Goal: Navigation & Orientation: Find specific page/section

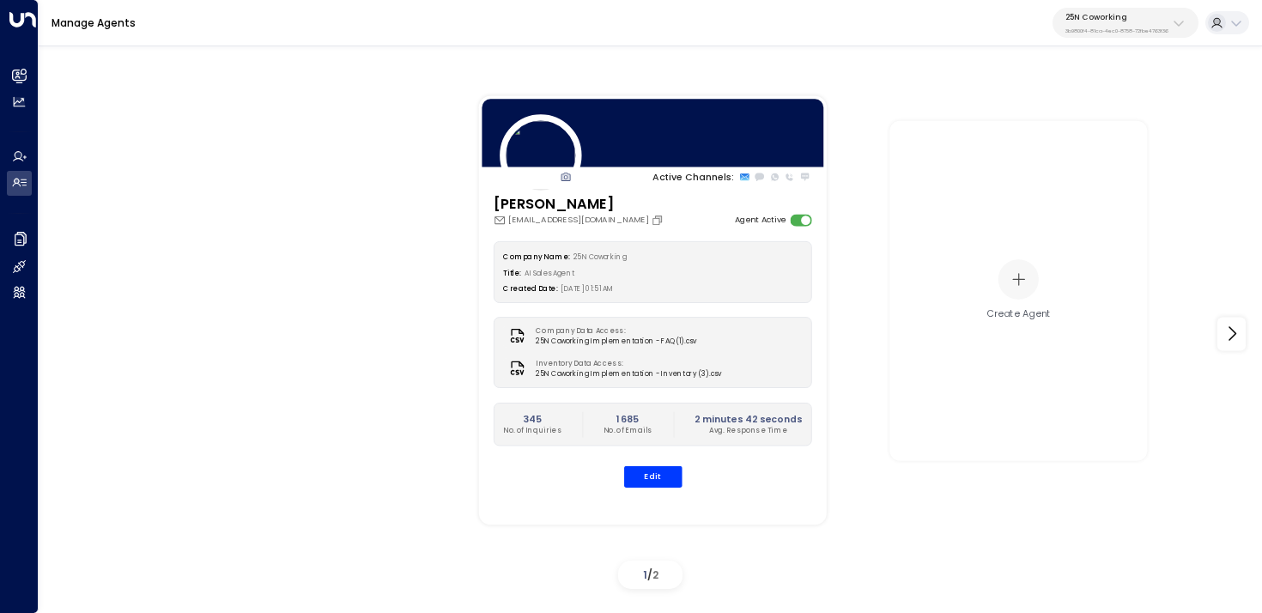
click at [1124, 15] on p "25N Coworking" at bounding box center [1116, 17] width 103 height 10
type input "***"
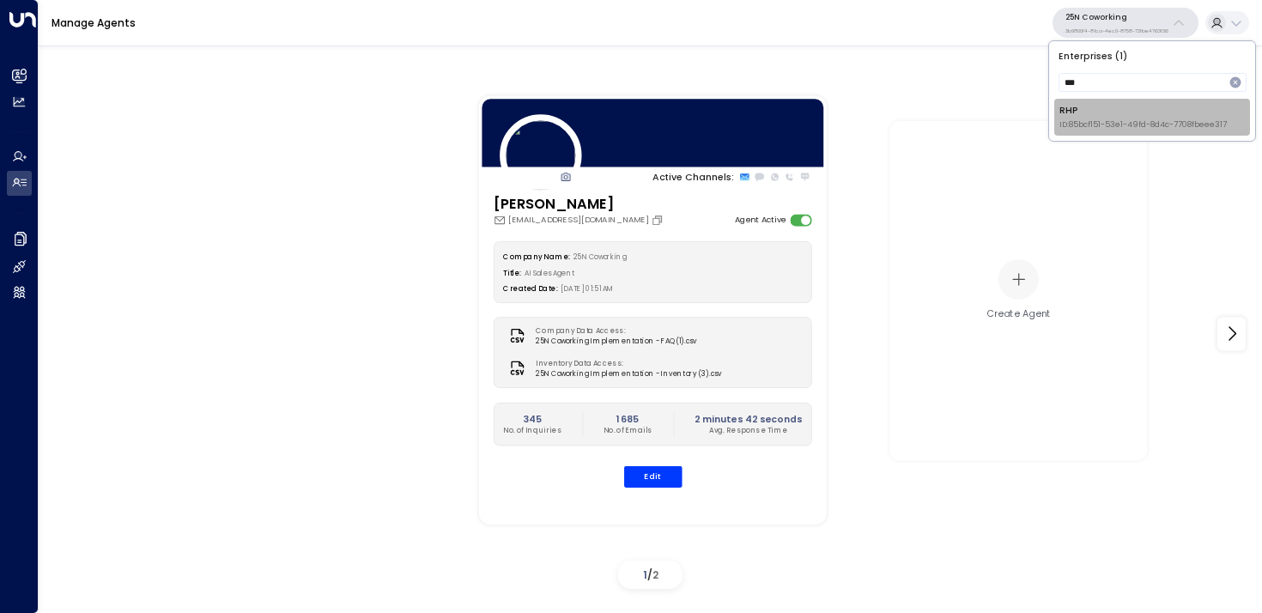
click at [1089, 129] on span "ID: 85bcf151-53e1-49fd-8d4c-7708fbeee317" at bounding box center [1142, 125] width 167 height 12
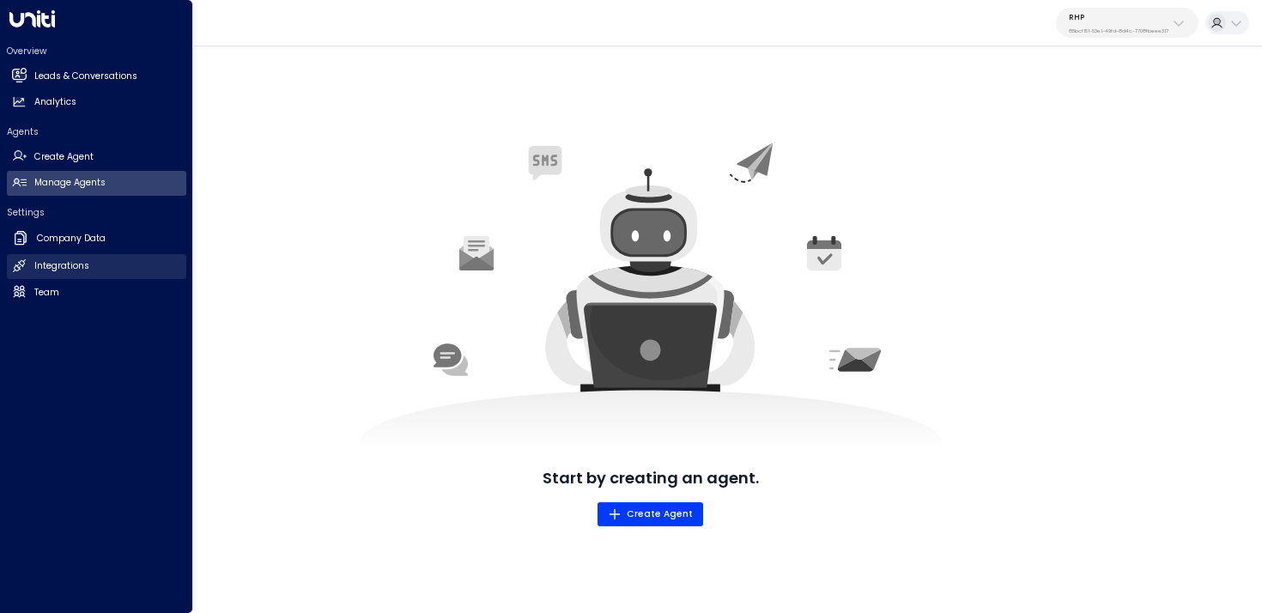
click at [33, 258] on link "Integrations Integrations" at bounding box center [96, 266] width 179 height 25
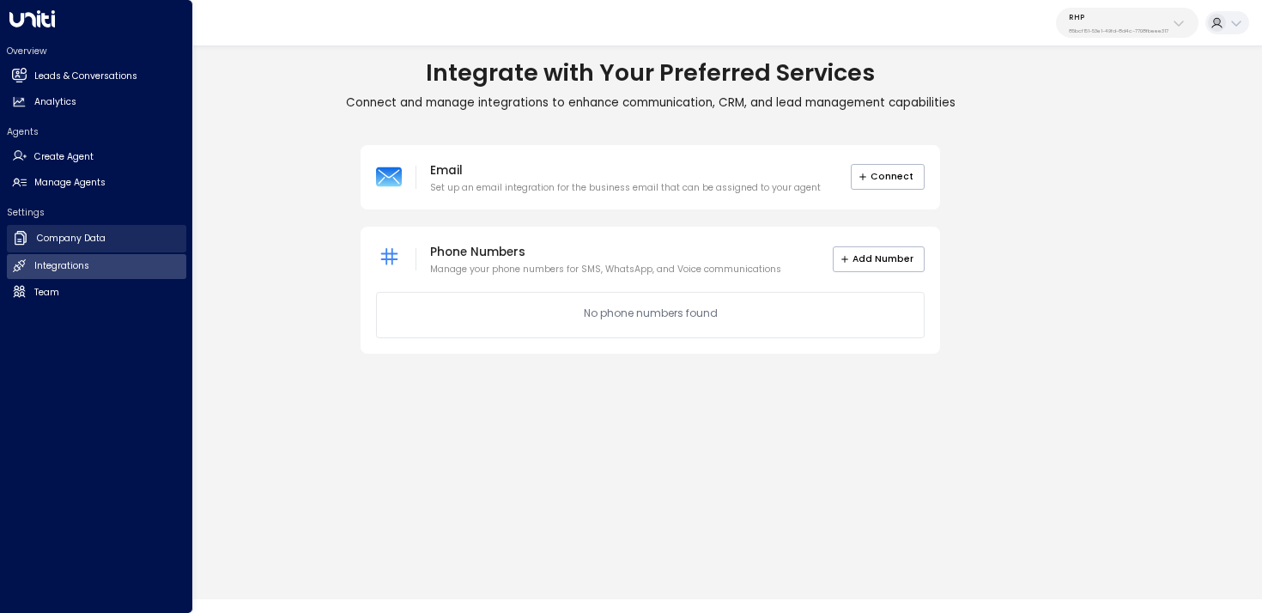
click at [34, 251] on link "Company Data Company Data" at bounding box center [96, 238] width 179 height 27
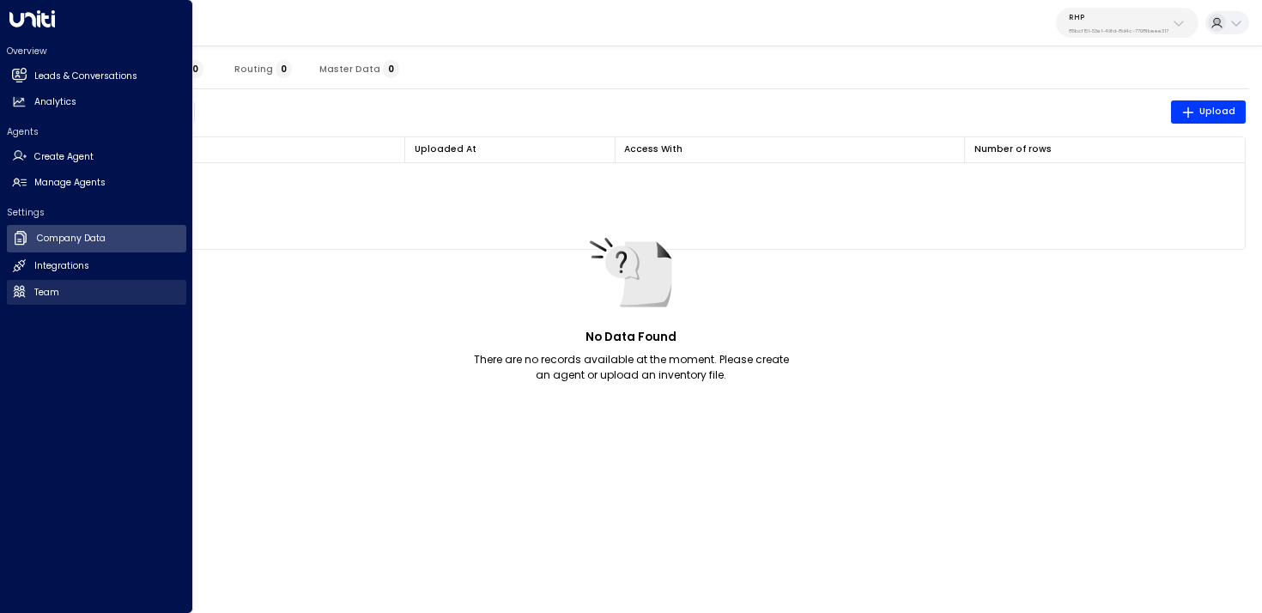
click at [78, 291] on link "Team Team" at bounding box center [96, 292] width 179 height 25
